Goal: Task Accomplishment & Management: Use online tool/utility

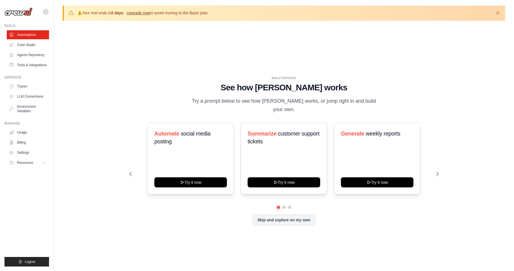
click at [145, 13] on link "Upgrade now" at bounding box center [138, 13] width 23 height 4
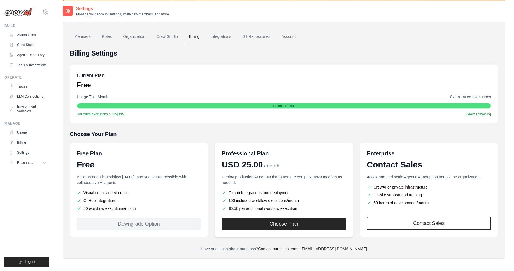
scroll to position [31, 0]
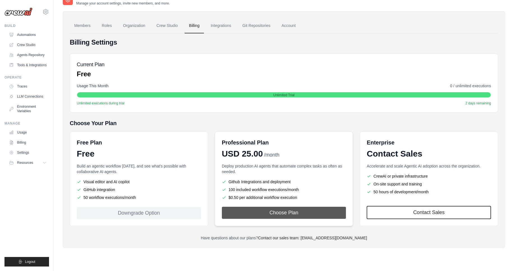
click at [282, 214] on button "Choose Plan" at bounding box center [284, 213] width 124 height 12
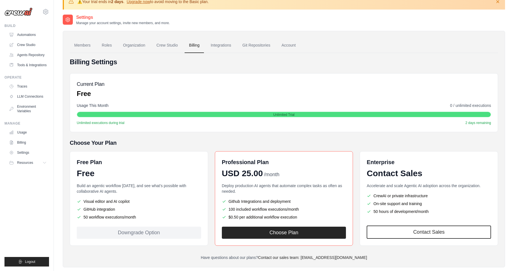
scroll to position [0, 0]
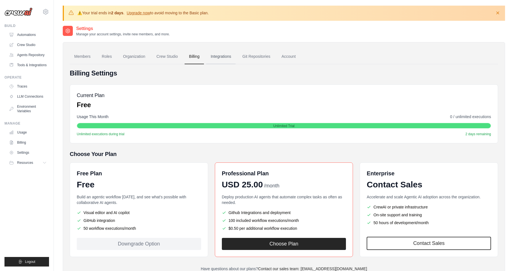
click at [221, 55] on link "Integrations" at bounding box center [220, 56] width 29 height 15
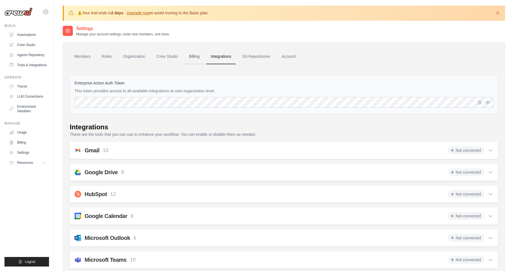
click at [201, 59] on link "Billing" at bounding box center [194, 56] width 19 height 15
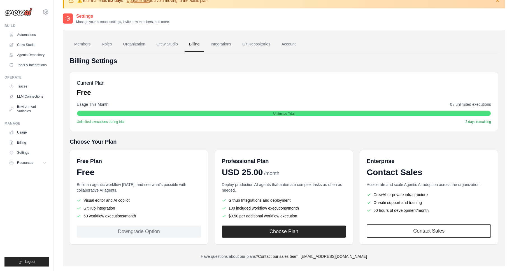
scroll to position [31, 0]
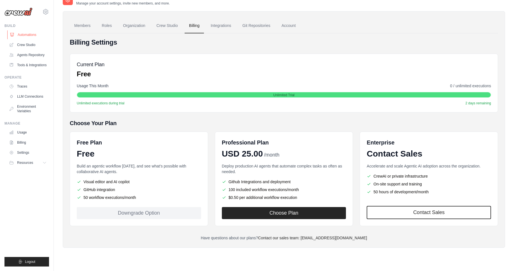
click at [22, 35] on link "Automations" at bounding box center [28, 34] width 42 height 9
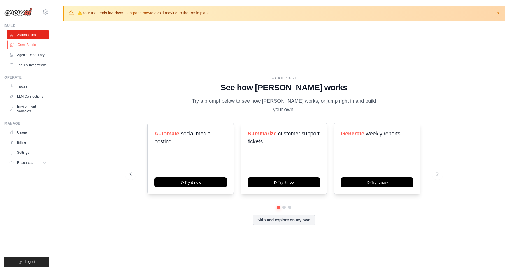
click at [20, 47] on link "Crew Studio" at bounding box center [28, 44] width 42 height 9
